Goal: Task Accomplishment & Management: Use online tool/utility

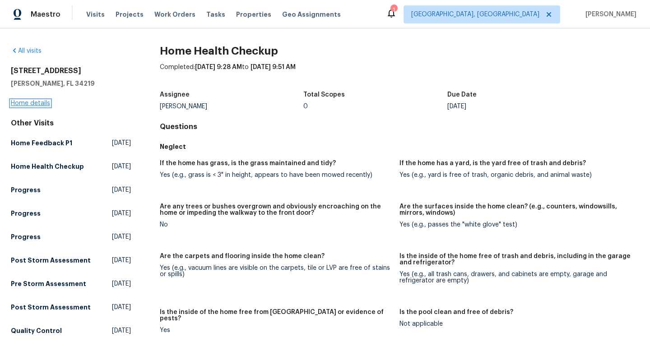
click at [42, 101] on link "Home details" at bounding box center [30, 103] width 39 height 6
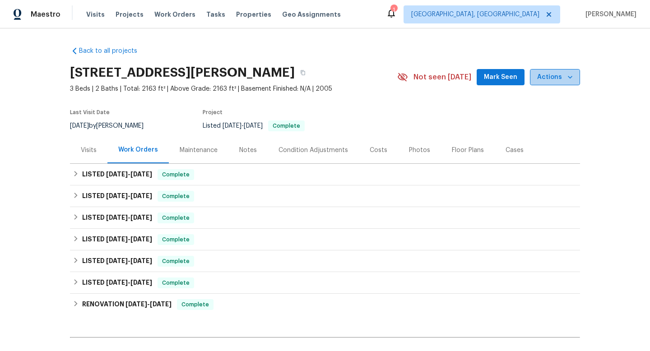
click at [566, 76] on icon "button" at bounding box center [570, 77] width 9 height 9
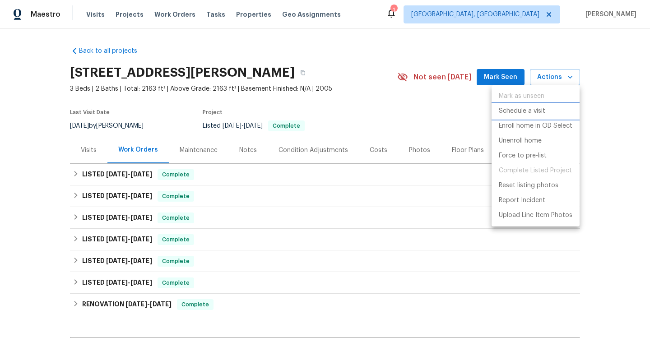
click at [527, 110] on p "Schedule a visit" at bounding box center [522, 111] width 47 height 9
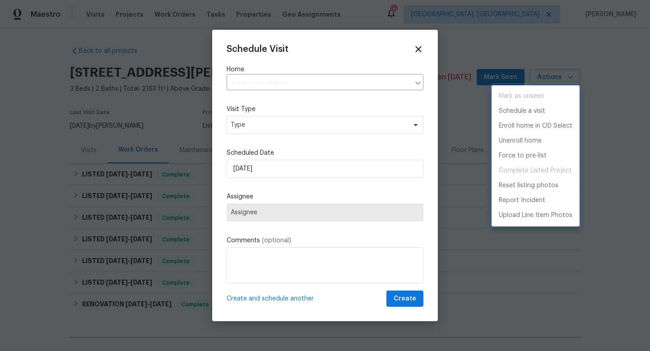
type input "[STREET_ADDRESS][PERSON_NAME]"
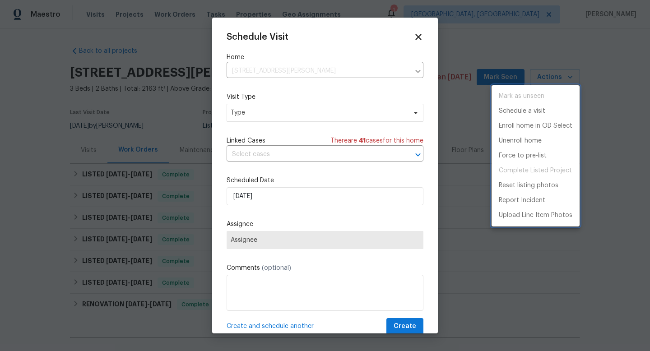
click at [355, 116] on div at bounding box center [325, 175] width 650 height 351
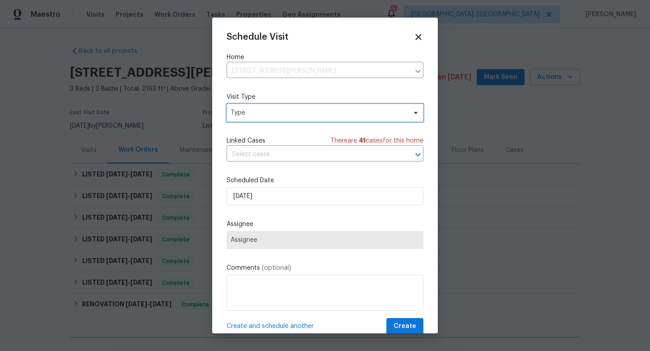
click at [355, 116] on span "Type" at bounding box center [319, 112] width 176 height 9
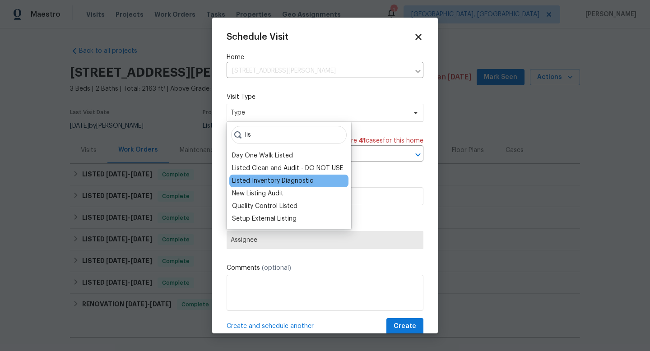
type input "lis"
click at [279, 183] on div "Listed Inventory Diagnostic" at bounding box center [272, 181] width 81 height 9
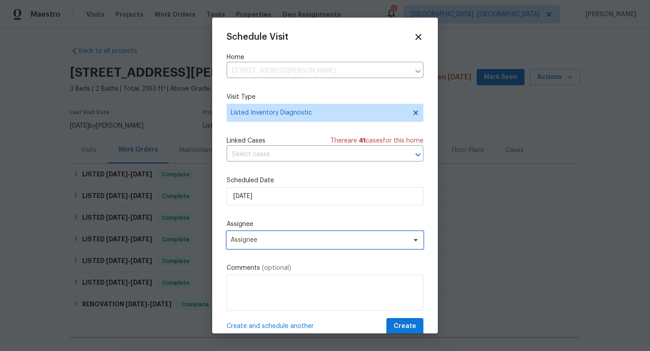
click at [296, 244] on span "Assignee" at bounding box center [319, 240] width 177 height 7
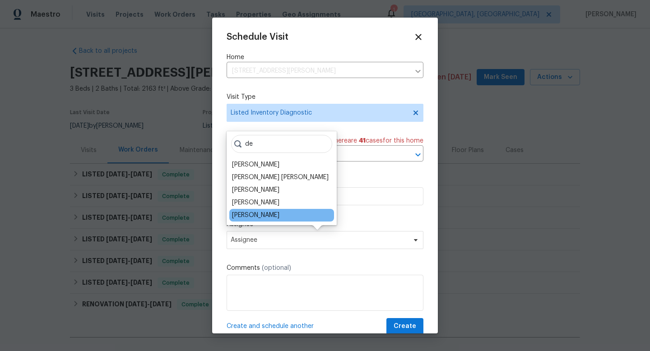
type input "de"
click at [286, 221] on div "[PERSON_NAME]" at bounding box center [281, 215] width 105 height 13
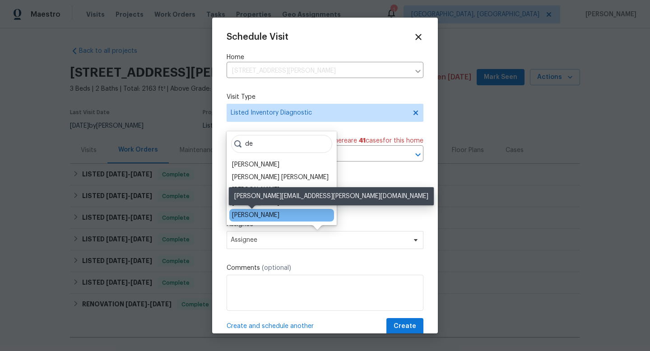
click at [269, 219] on div "[PERSON_NAME]" at bounding box center [255, 215] width 47 height 9
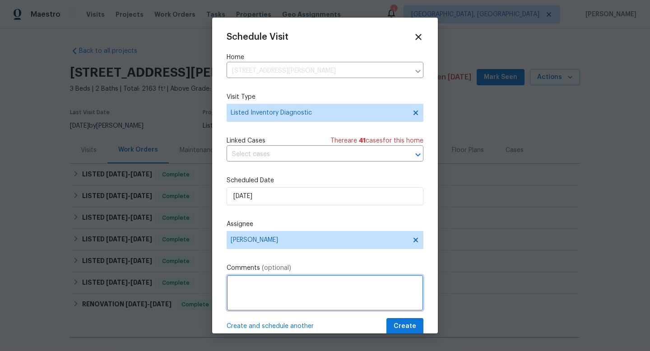
click at [277, 294] on textarea at bounding box center [325, 293] width 197 height 36
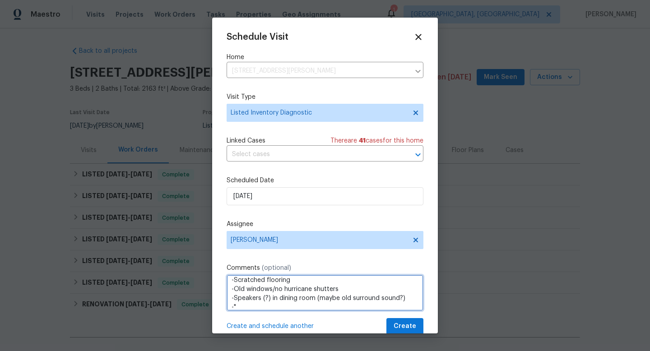
paste textarea "guest bathroom vanity is super low to the ground, very dated"
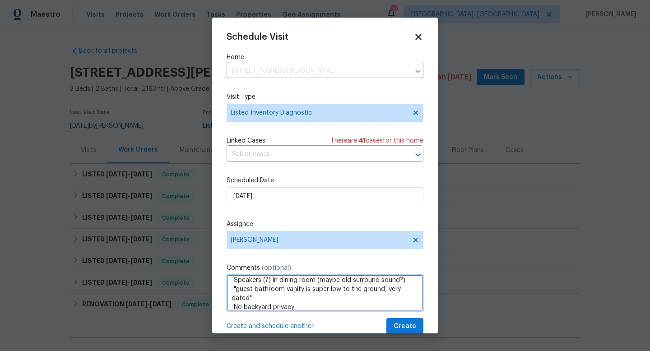
scroll to position [67, 0]
paste textarea "Fix missing brick on front above single garage. Also the a/c was whistling. Fix…"
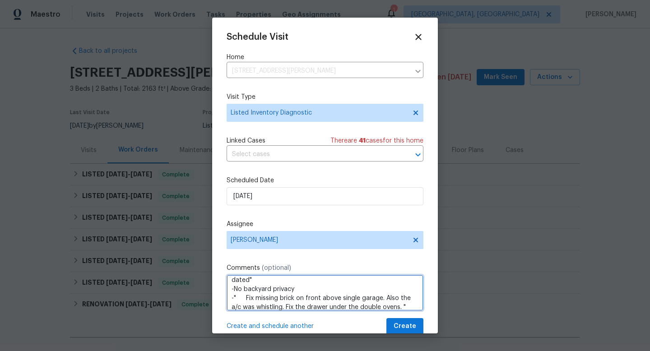
click at [246, 301] on textarea "Nearly 400 DOM home with no contracts to date. We've done some upgrades here (c…" at bounding box center [325, 293] width 197 height 36
drag, startPoint x: 397, startPoint y: 307, endPoint x: 227, endPoint y: 300, distance: 169.9
click at [227, 300] on textarea "Nearly 400 DOM home with no contracts to date. We've done some upgrades here (c…" at bounding box center [325, 293] width 197 height 36
type textarea "Nearly 400 DOM home with no contracts to date. We've done some upgrades here (c…"
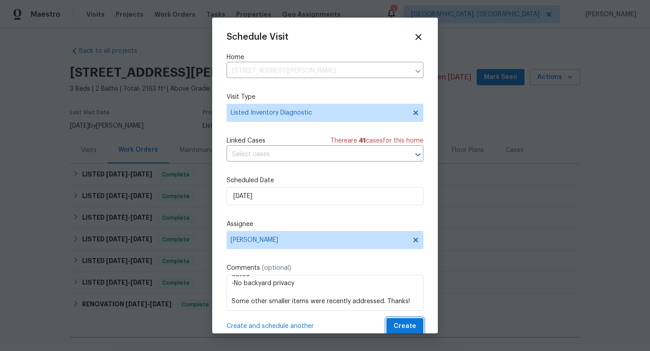
click at [415, 327] on span "Create" at bounding box center [405, 326] width 23 height 11
